Goal: Task Accomplishment & Management: Use online tool/utility

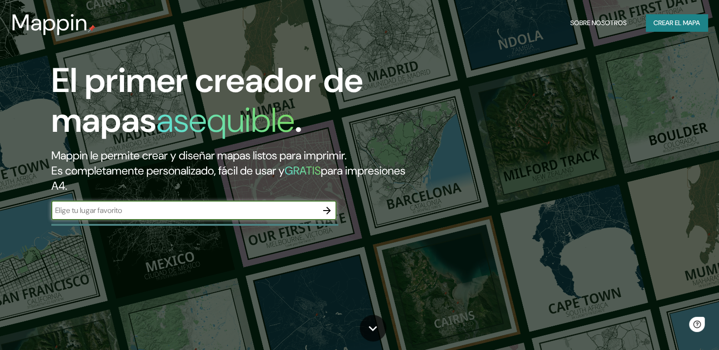
click at [204, 219] on div "​" at bounding box center [193, 210] width 285 height 19
type input "ENCARNACION [GEOGRAPHIC_DATA]"
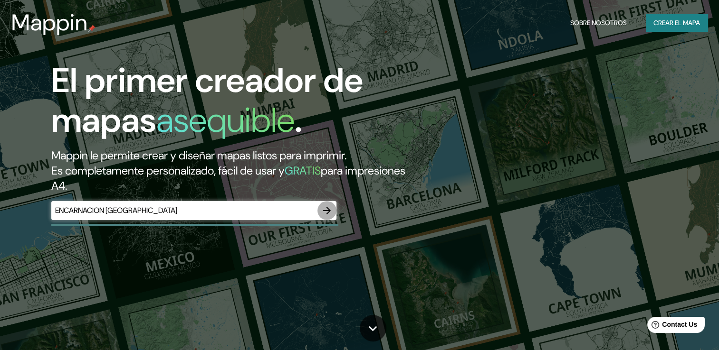
click at [331, 207] on icon "button" at bounding box center [326, 210] width 11 height 11
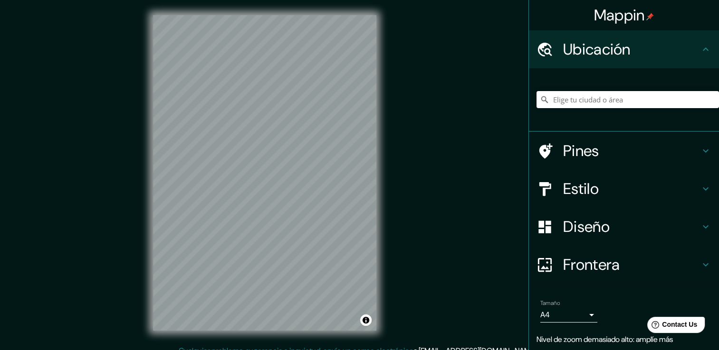
click at [606, 96] on input "Elige tu ciudad o área" at bounding box center [627, 99] width 182 height 17
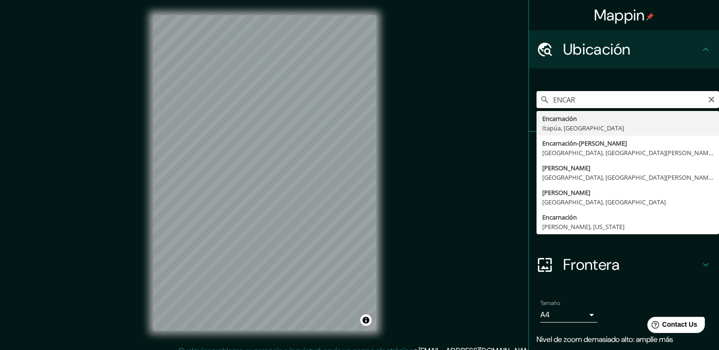
type input "Encarnación, [GEOGRAPHIC_DATA], [GEOGRAPHIC_DATA]"
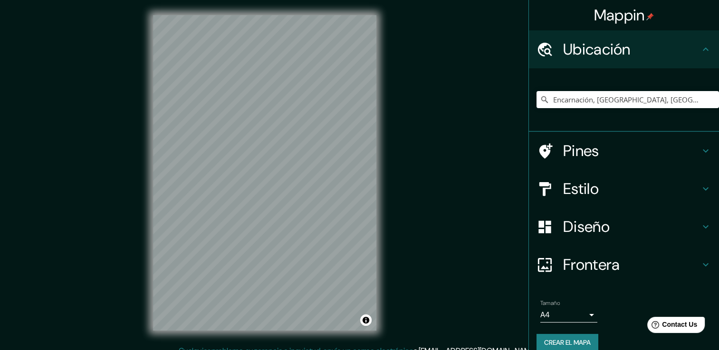
click at [563, 194] on h4 "Estilo" at bounding box center [631, 189] width 137 height 19
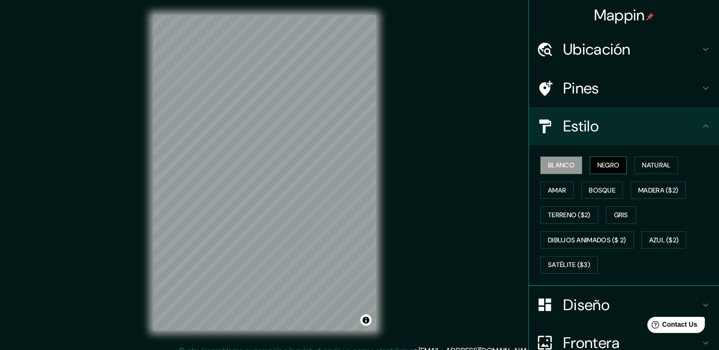
click at [604, 167] on font "Negro" at bounding box center [608, 166] width 22 height 12
click at [648, 169] on font "Natural" at bounding box center [656, 166] width 28 height 12
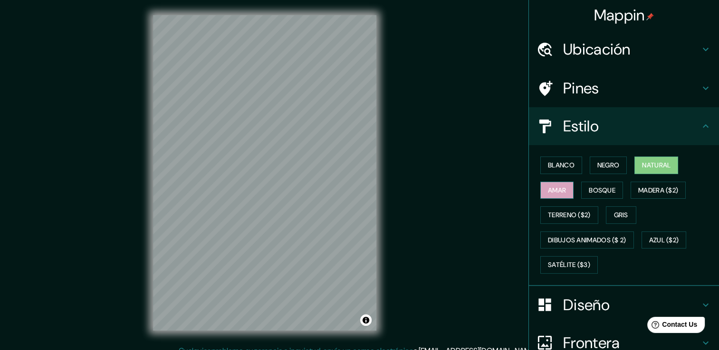
click at [548, 195] on font "Amar" at bounding box center [557, 191] width 18 height 12
click at [551, 164] on font "Blanco" at bounding box center [561, 166] width 27 height 12
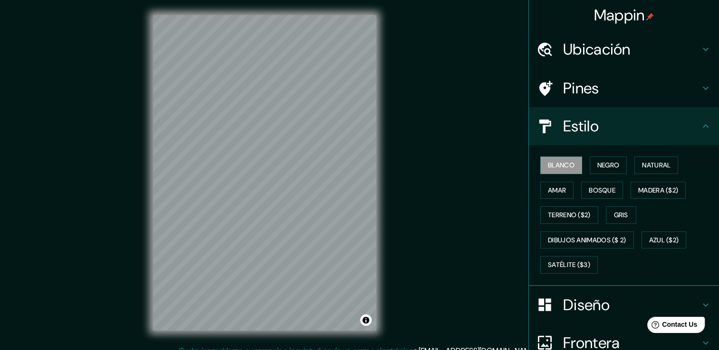
scroll to position [89, 0]
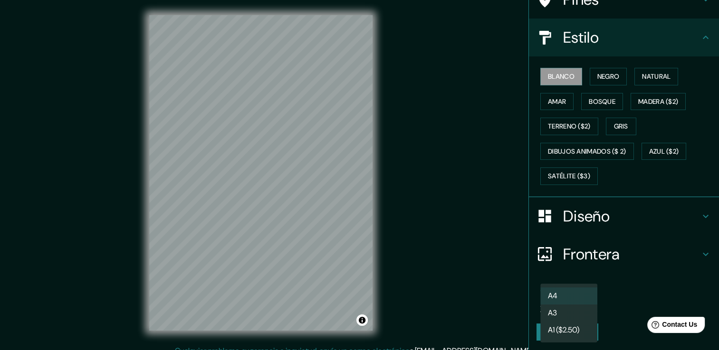
click at [570, 302] on body "Mappin Ubicación Encarnación, [GEOGRAPHIC_DATA], [GEOGRAPHIC_DATA] Pines Estilo…" at bounding box center [359, 175] width 719 height 350
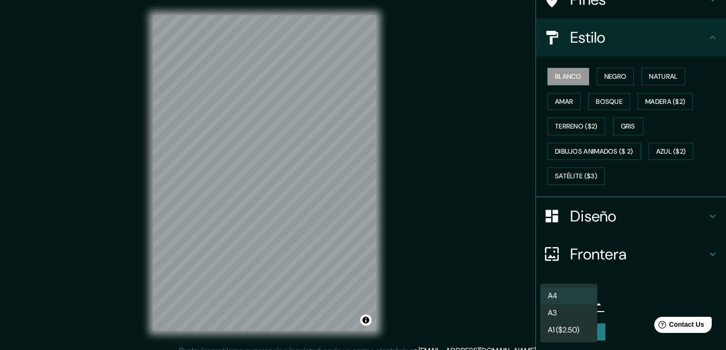
click at [490, 304] on div at bounding box center [363, 175] width 726 height 350
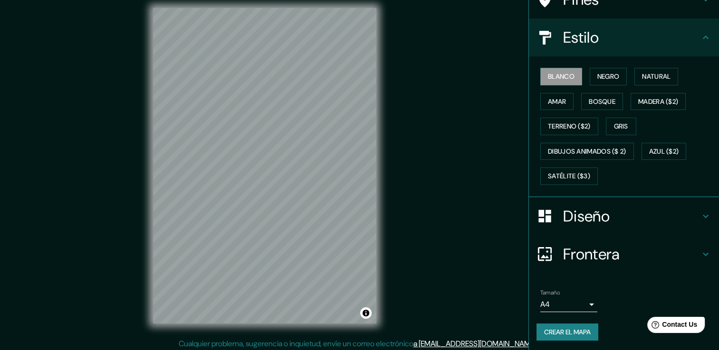
scroll to position [10, 0]
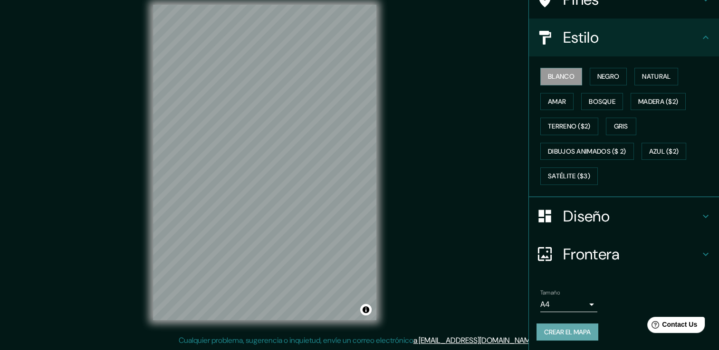
click at [566, 331] on font "Crear el mapa" at bounding box center [567, 333] width 47 height 12
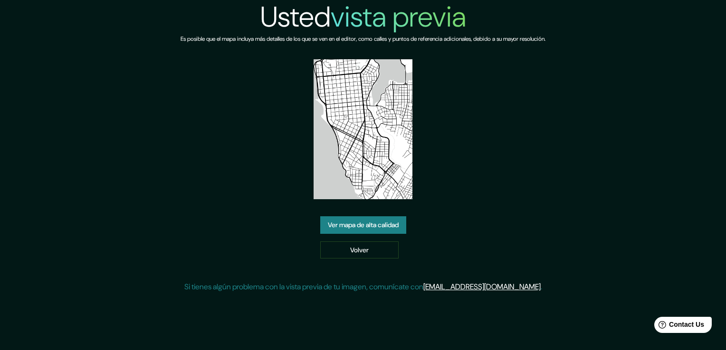
click at [370, 227] on link "Ver mapa de alta calidad" at bounding box center [363, 226] width 86 height 18
